Goal: Information Seeking & Learning: Learn about a topic

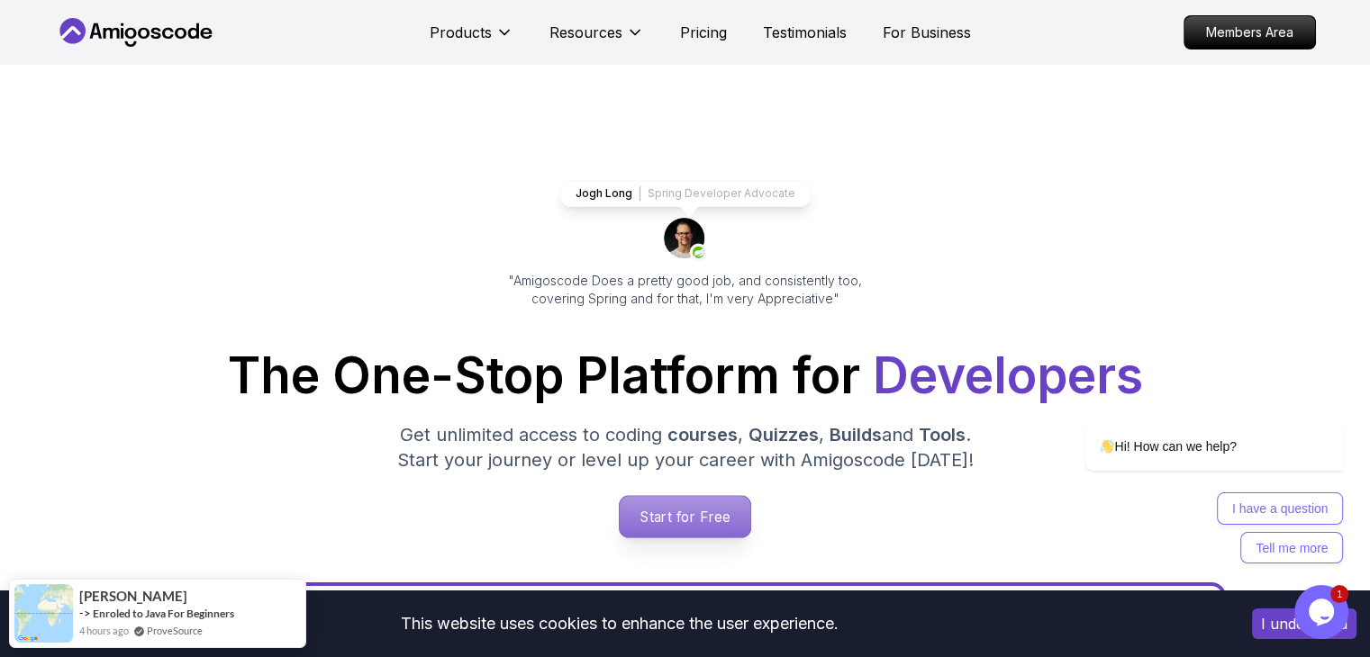
click at [715, 510] on p "Start for Free" at bounding box center [685, 516] width 131 height 41
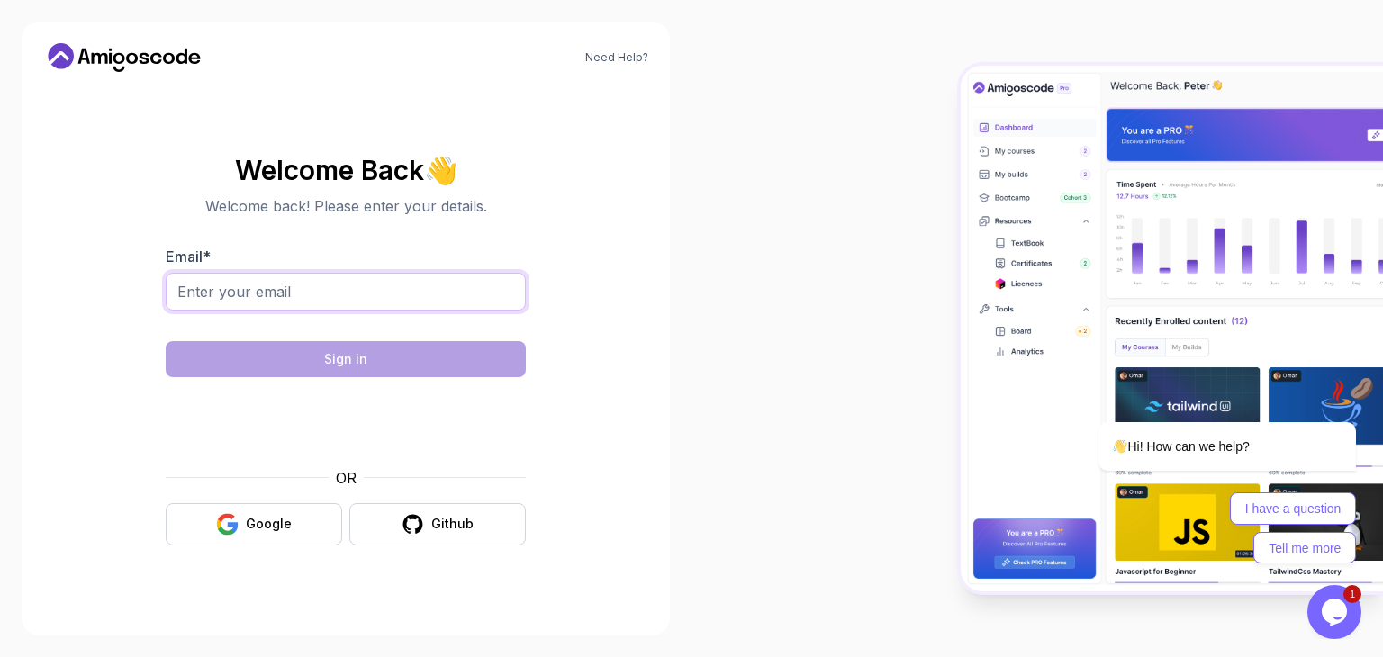
click at [397, 285] on input "Email *" at bounding box center [346, 292] width 360 height 38
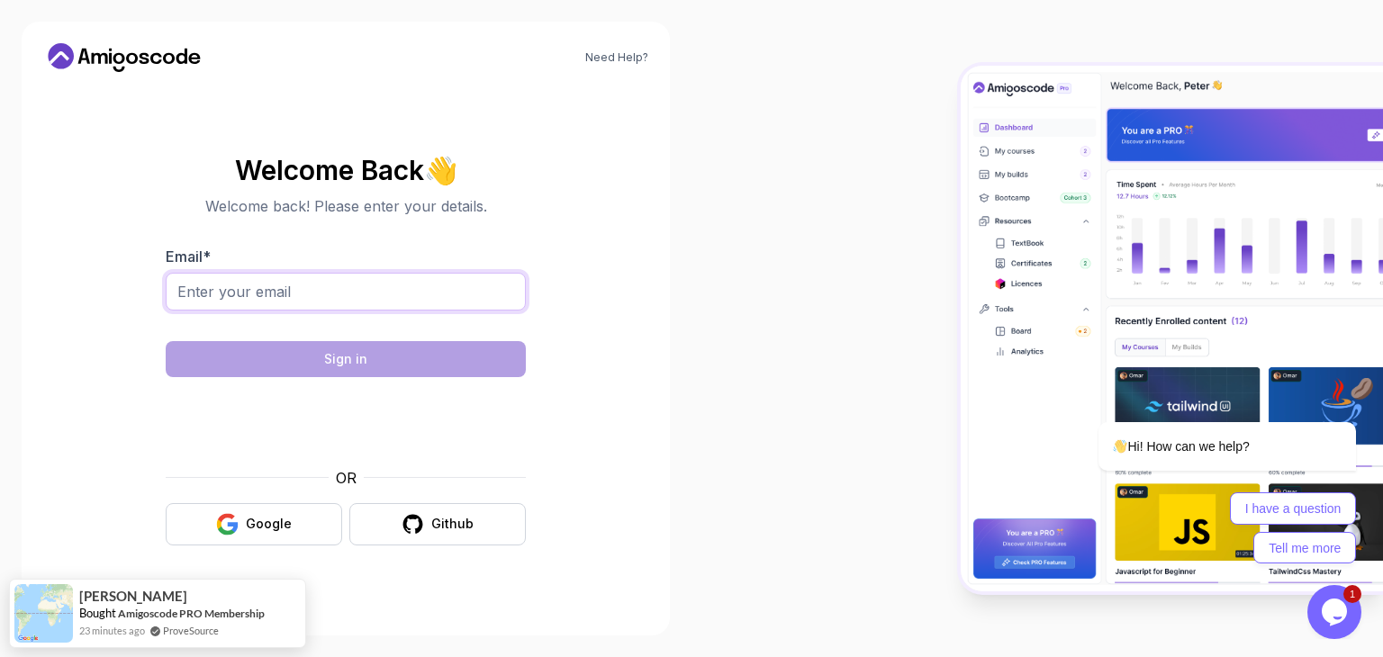
type input "221386653@edu.vut.ac.za"
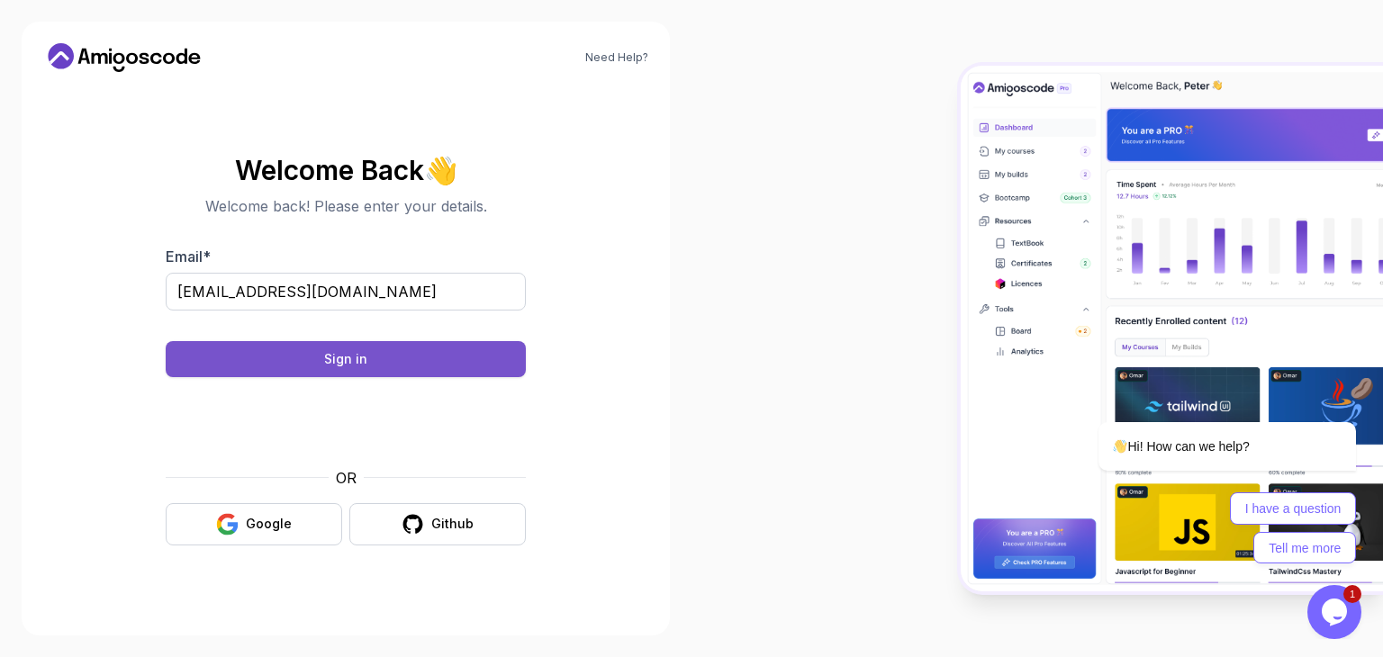
drag, startPoint x: 470, startPoint y: 373, endPoint x: 447, endPoint y: 353, distance: 30.7
click at [459, 365] on button "Sign in" at bounding box center [346, 359] width 360 height 36
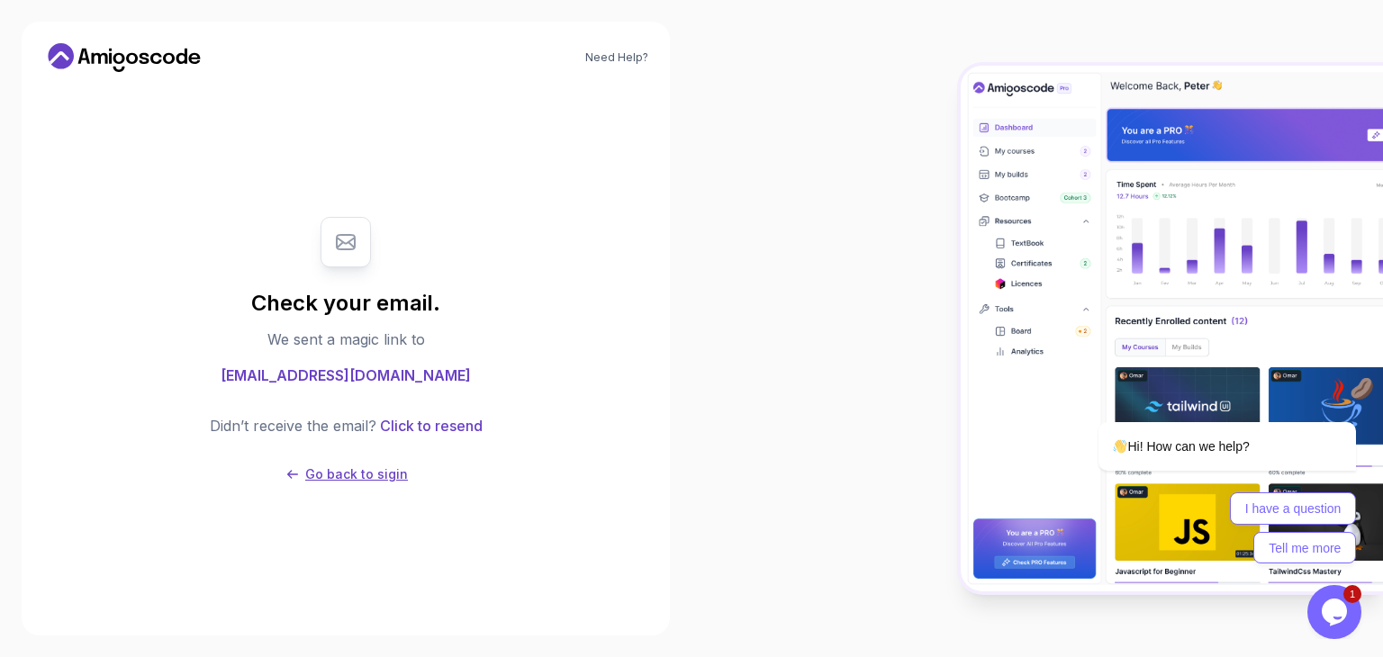
click at [367, 479] on p "Go back to sigin" at bounding box center [356, 475] width 103 height 18
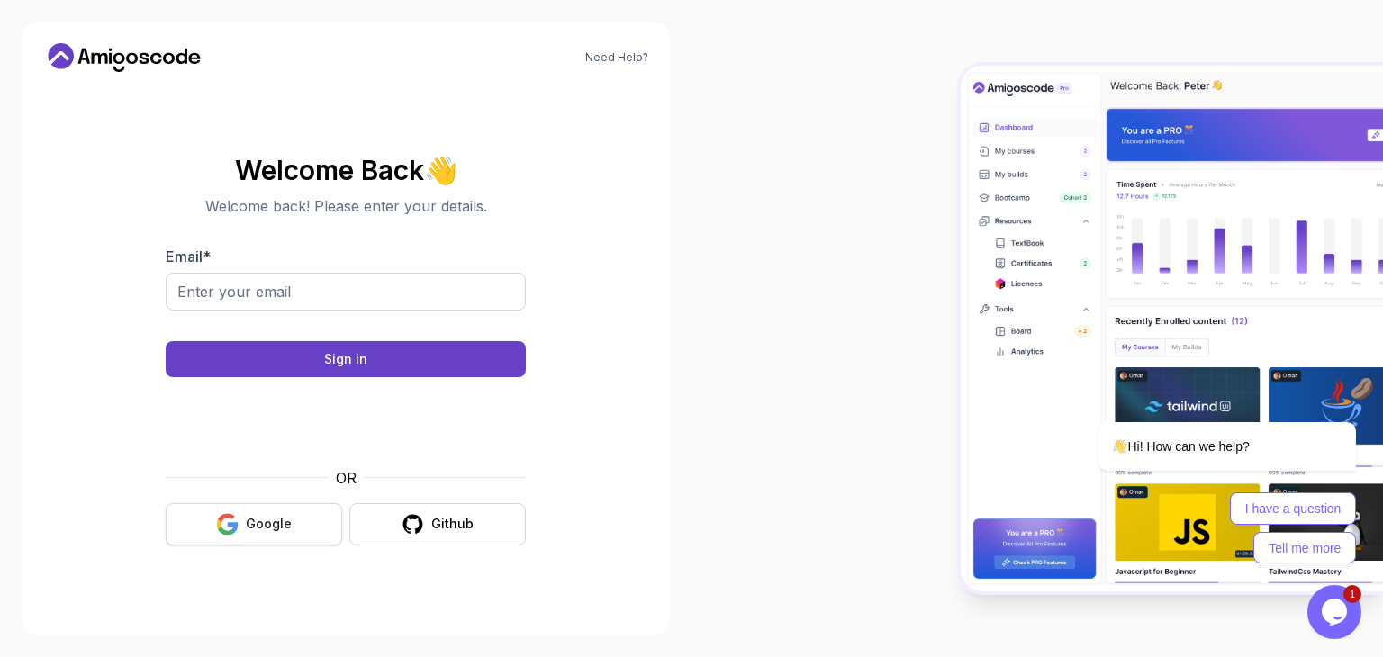
click at [273, 536] on button "Google" at bounding box center [254, 524] width 177 height 42
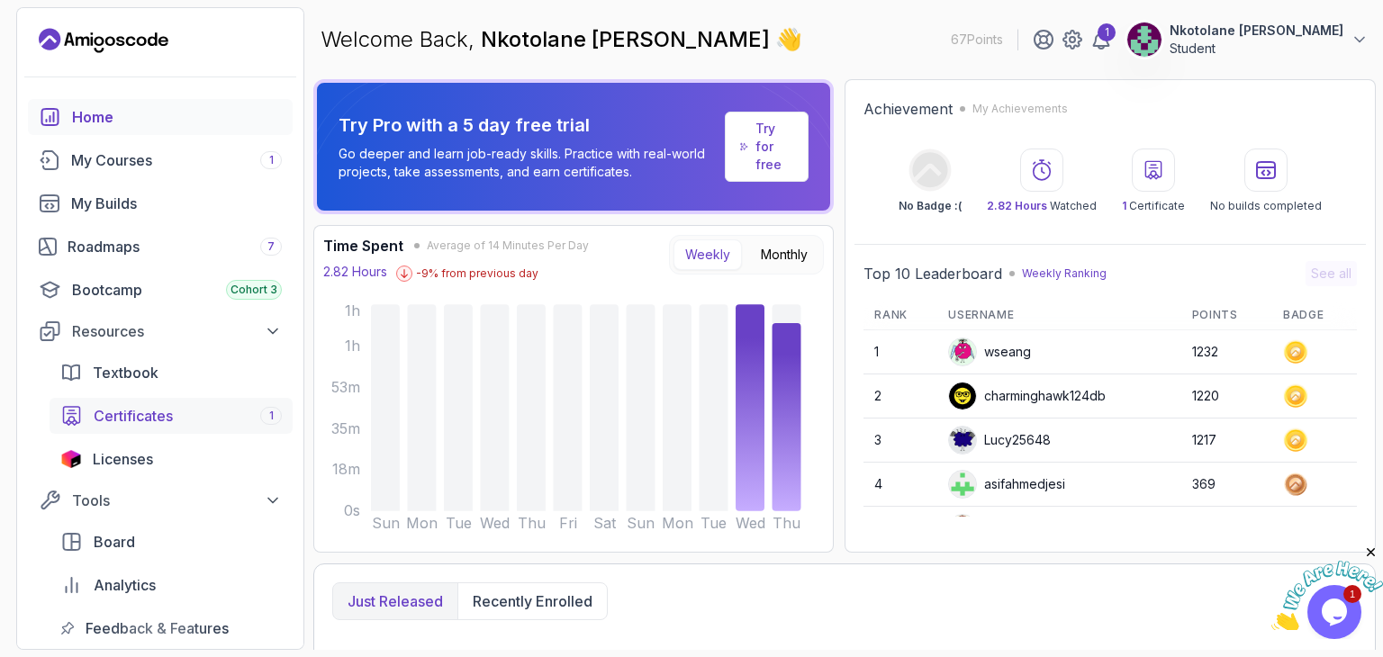
click at [159, 429] on link "Certificates 1" at bounding box center [171, 416] width 243 height 36
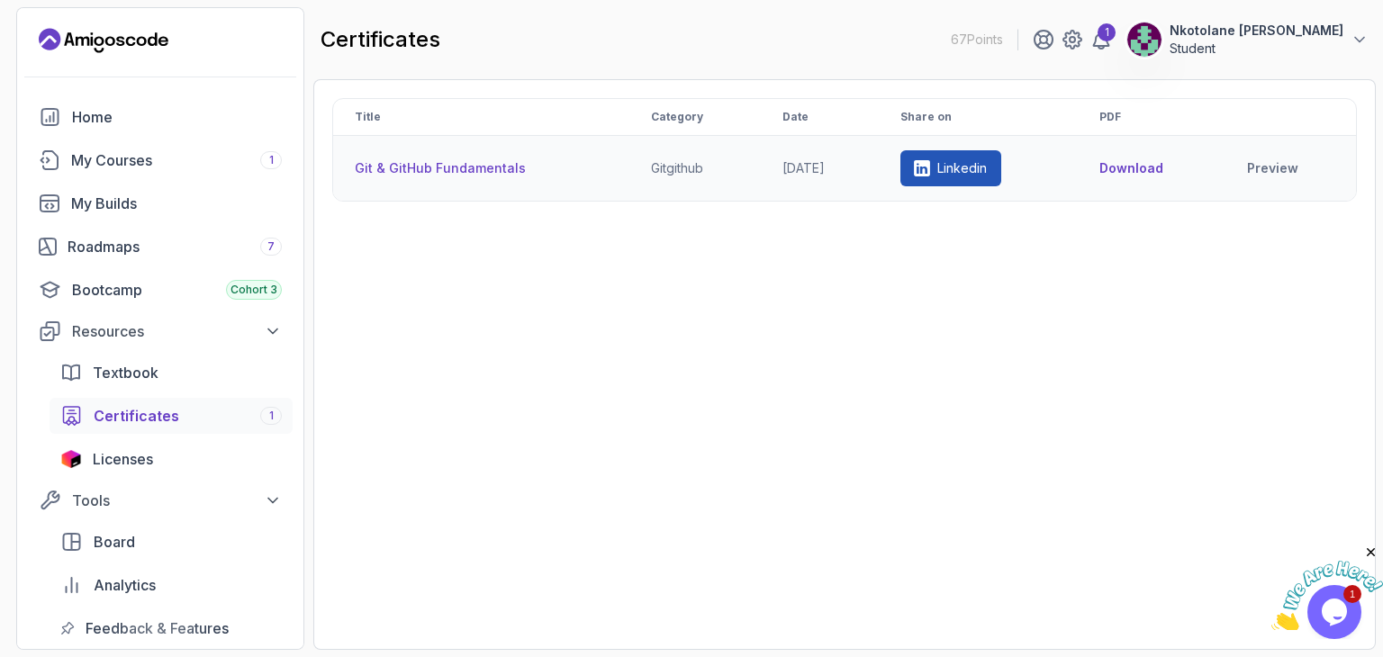
click at [1148, 165] on button "Download" at bounding box center [1132, 168] width 64 height 18
click at [90, 98] on div "67 Points 1 Nkotolane Pitso Gintos Student Home My Courses 1 My Builds Roadmaps…" at bounding box center [160, 328] width 288 height 643
click at [97, 127] on link "Home" at bounding box center [160, 117] width 265 height 36
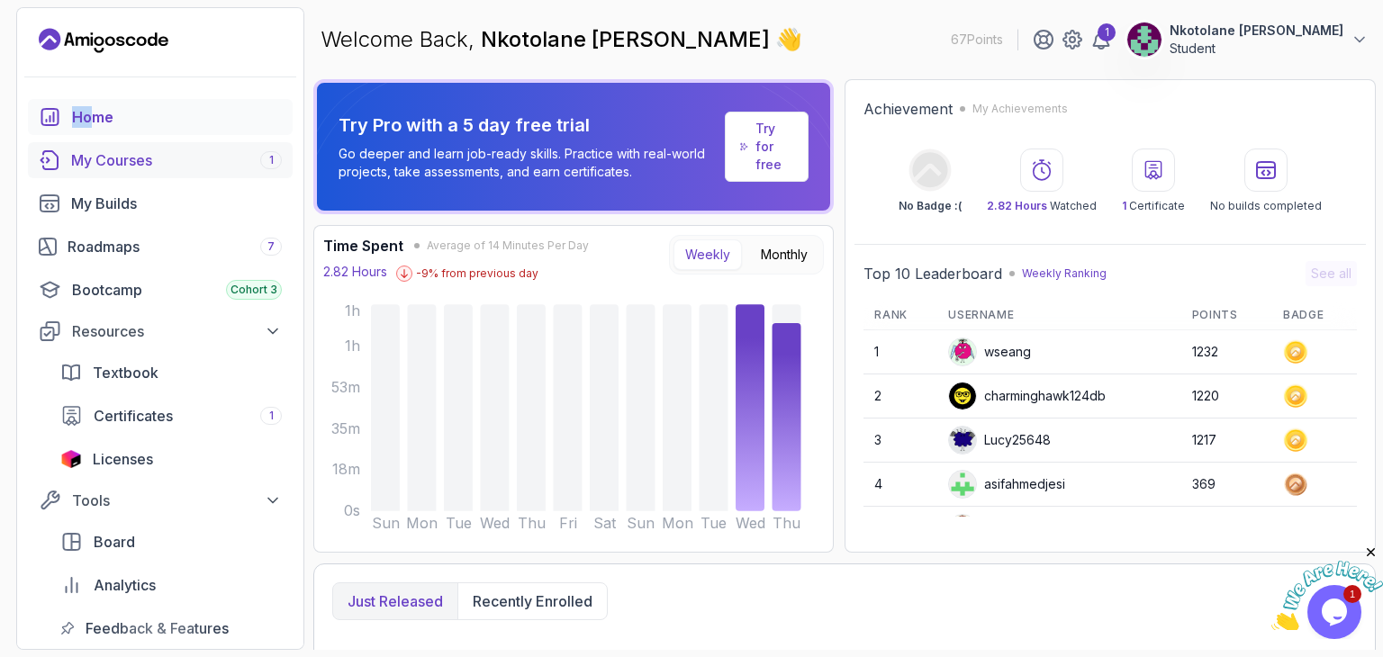
click at [83, 160] on div "My Courses 1" at bounding box center [176, 160] width 211 height 22
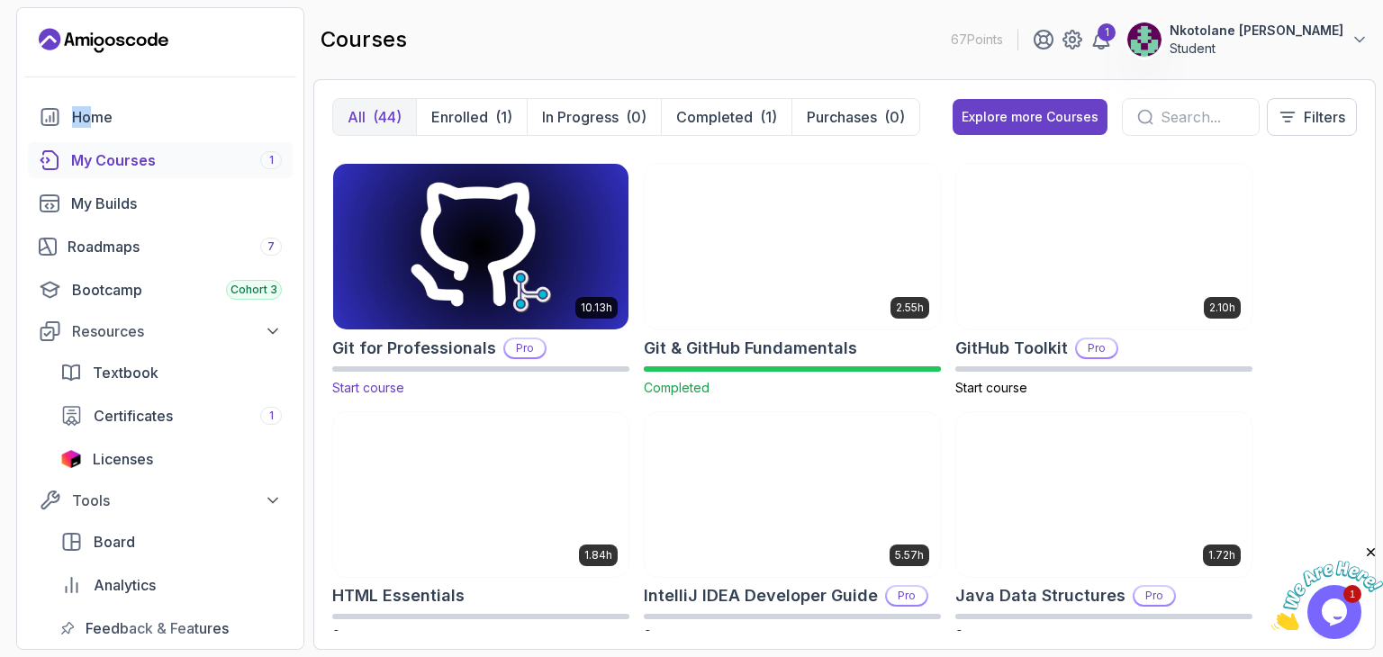
scroll to position [540, 0]
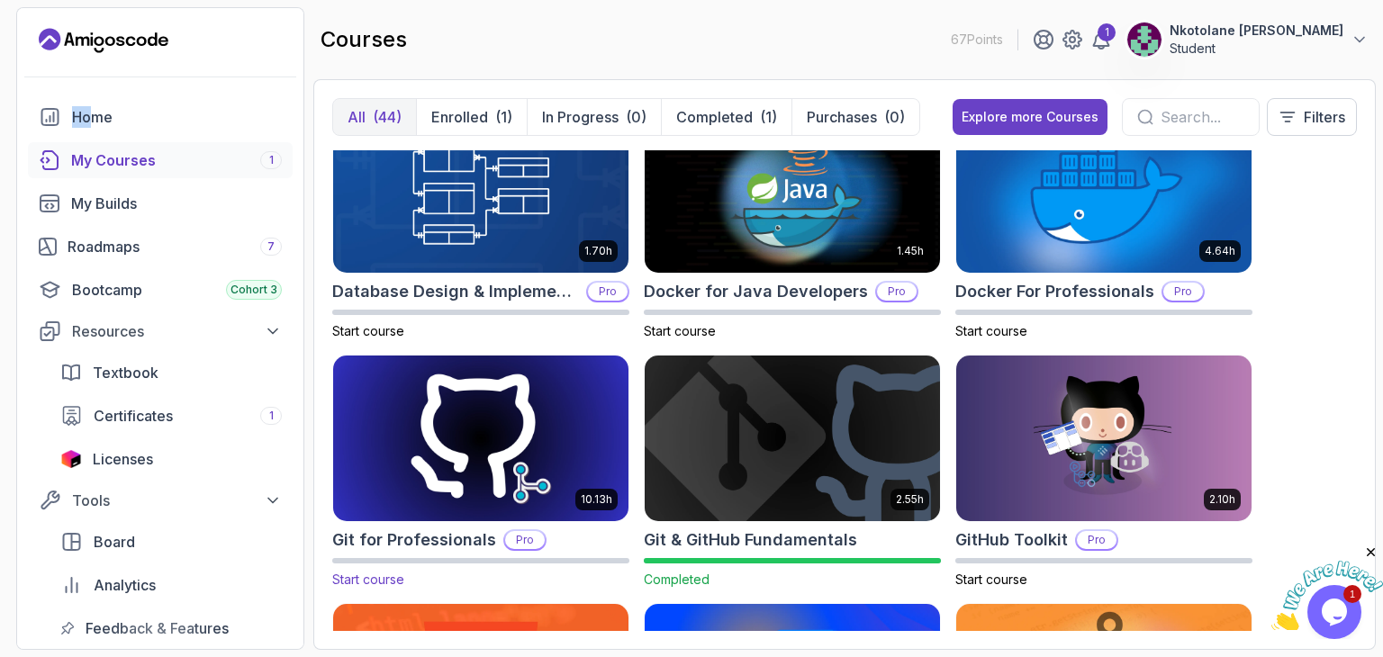
click at [522, 412] on img at bounding box center [481, 438] width 310 height 174
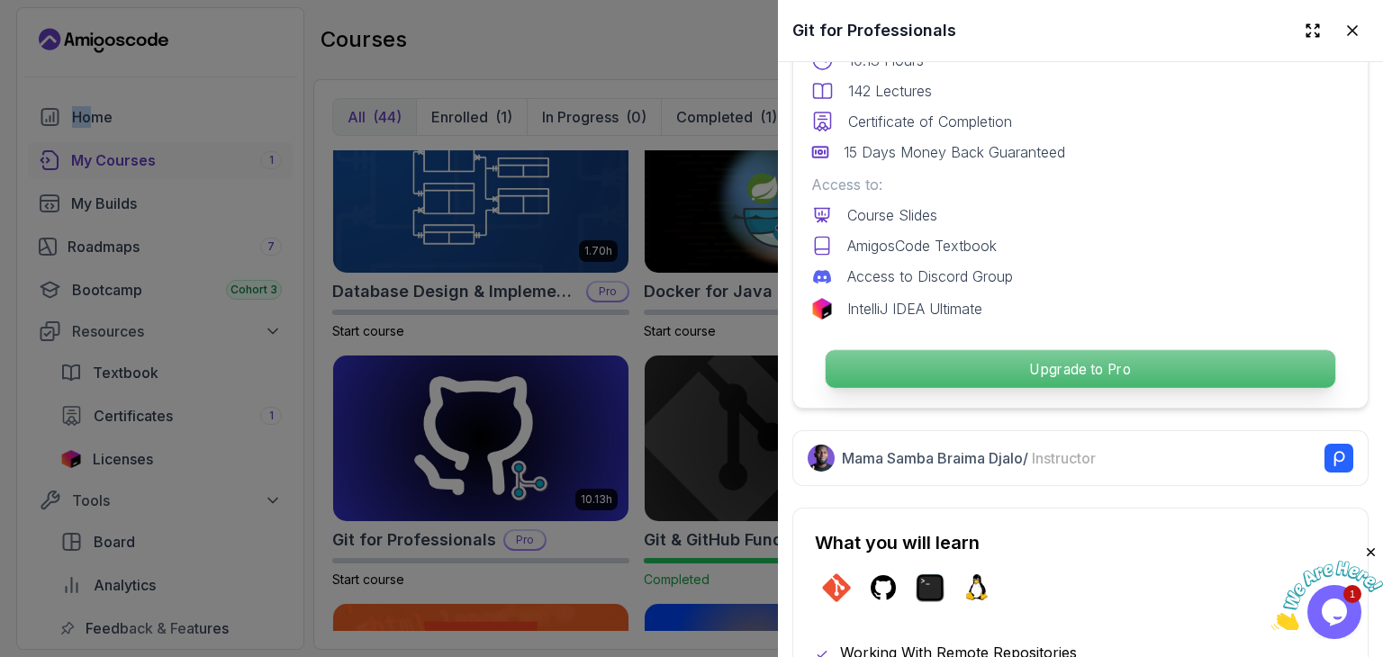
click at [1053, 365] on p "Upgrade to Pro" at bounding box center [1081, 369] width 510 height 38
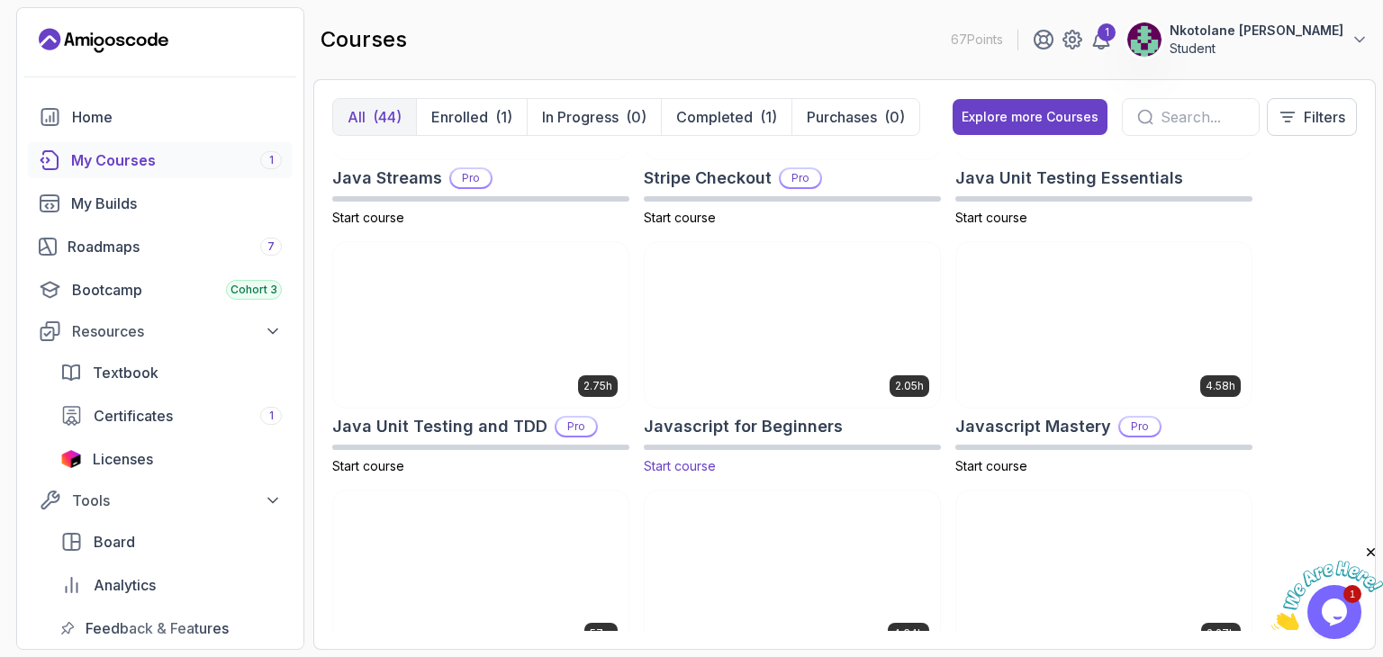
scroll to position [1718, 0]
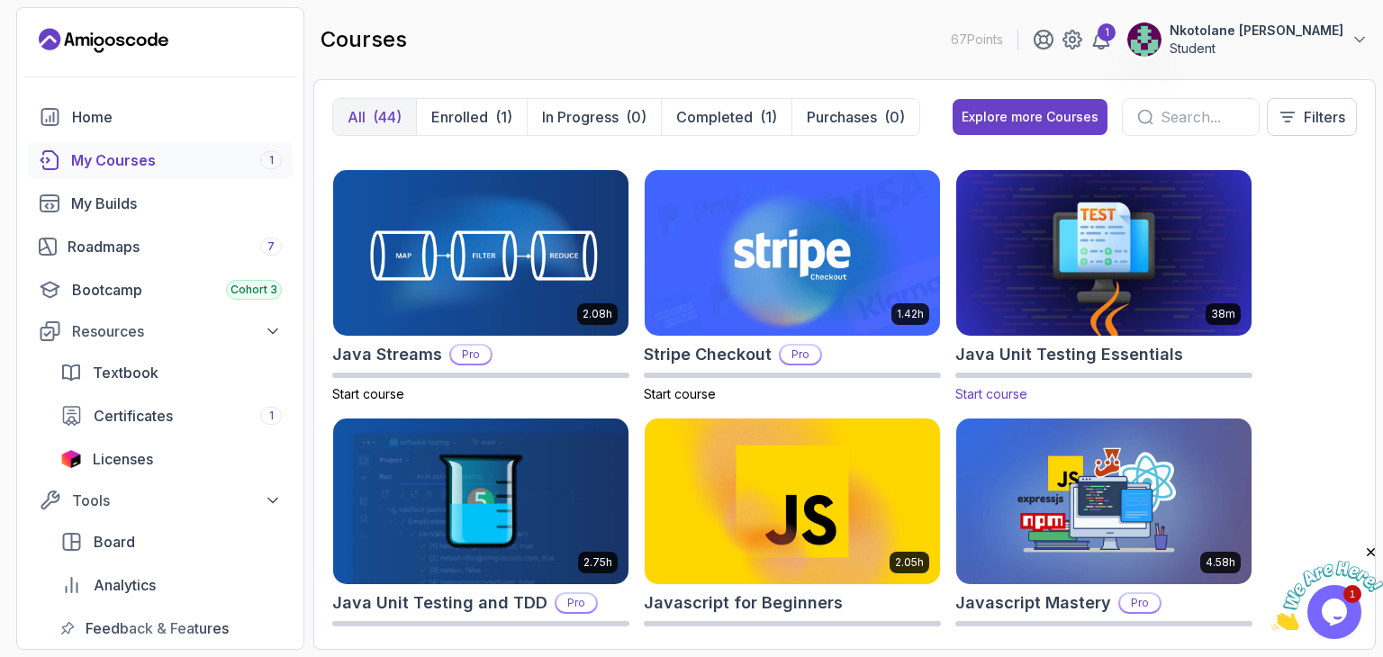
click at [1070, 300] on img at bounding box center [1104, 254] width 310 height 174
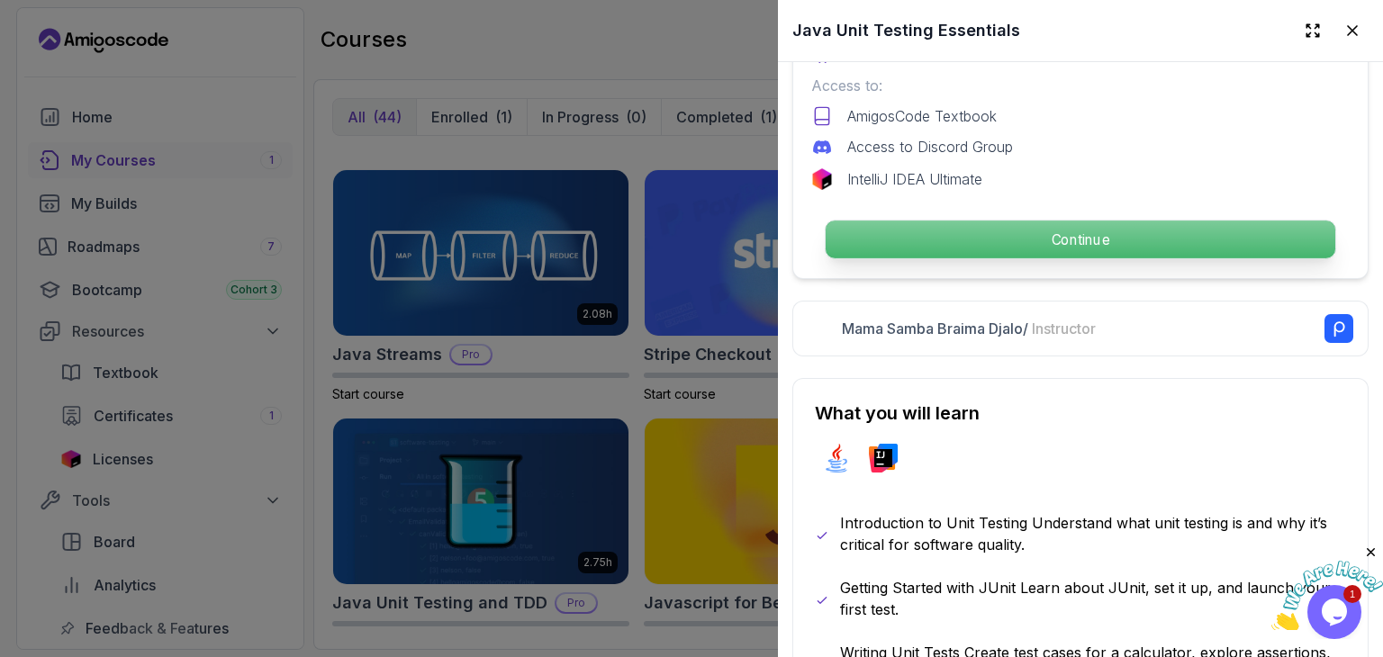
scroll to position [393, 0]
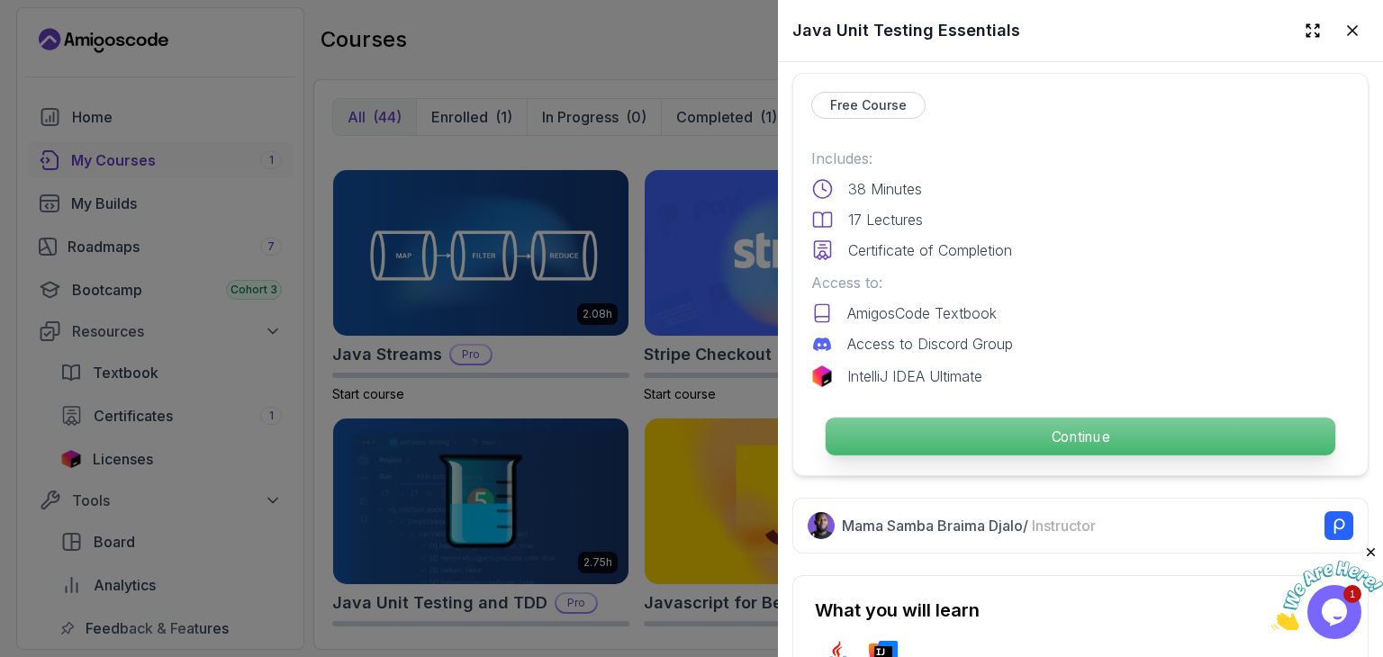
click at [1046, 418] on p "Continue" at bounding box center [1081, 437] width 510 height 38
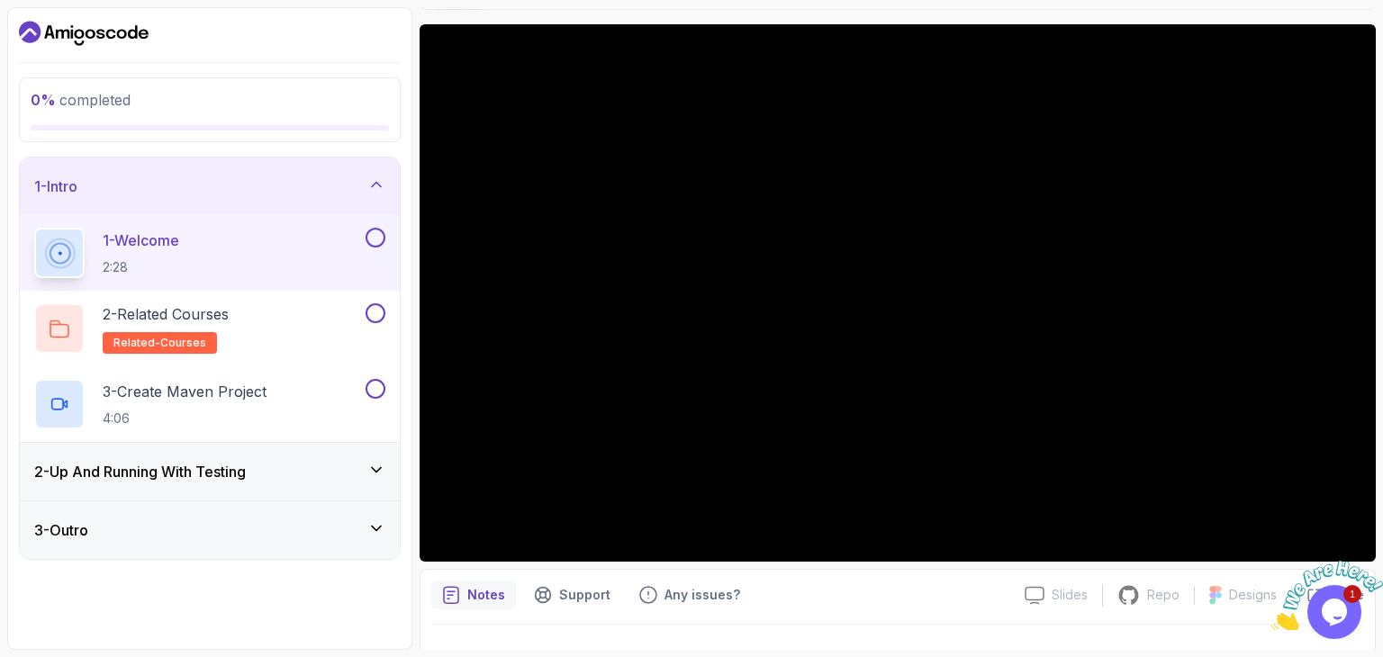
scroll to position [173, 0]
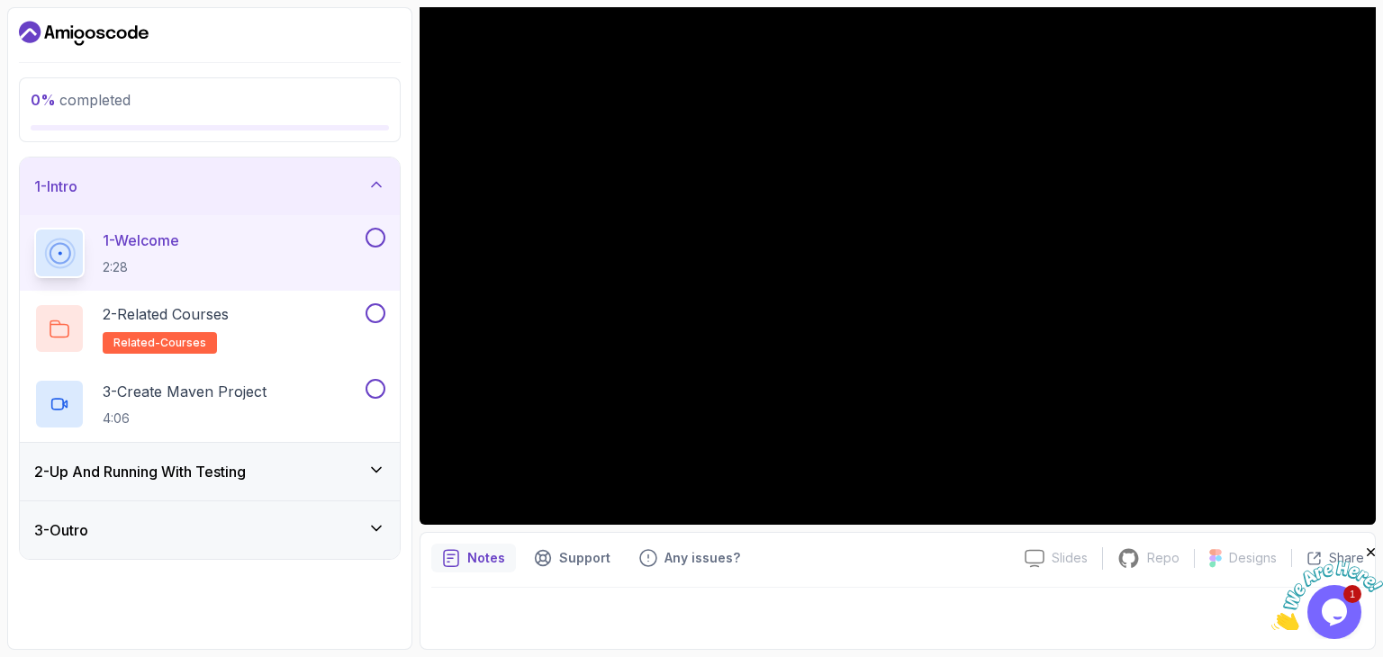
click at [263, 458] on div "2 - Up And Running With Testing" at bounding box center [210, 472] width 380 height 58
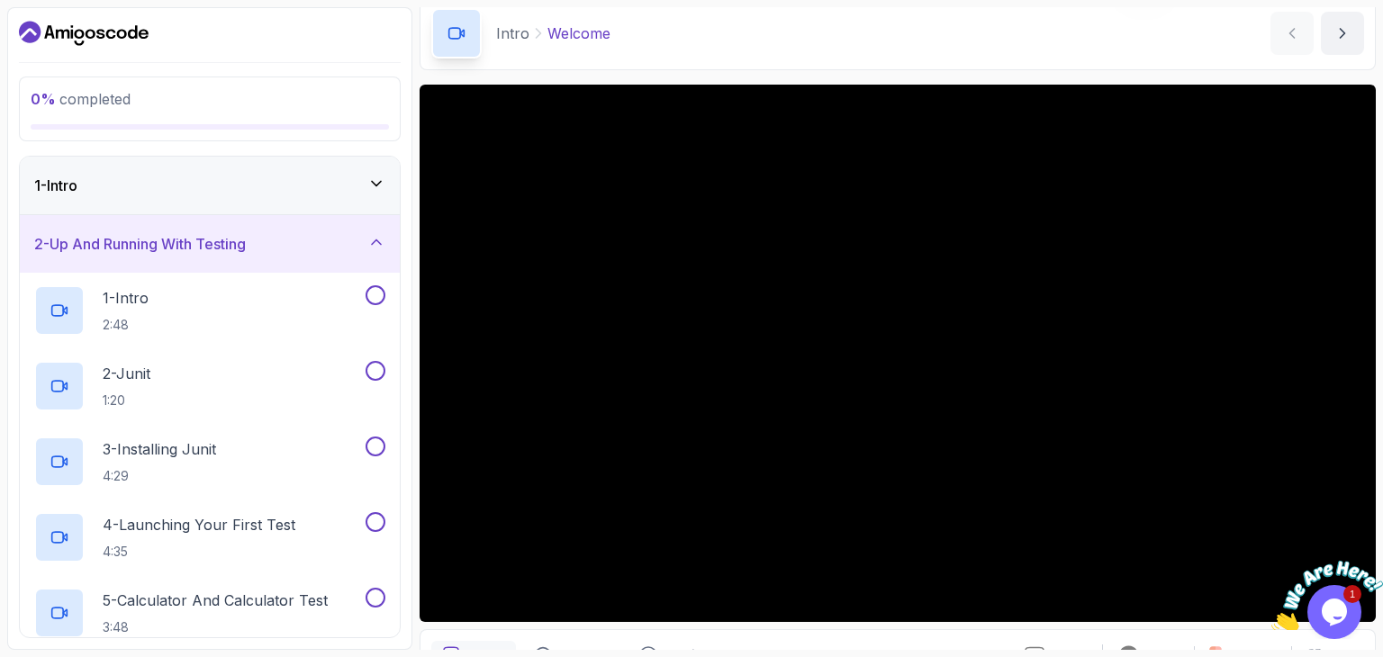
scroll to position [0, 0]
